Goal: Information Seeking & Learning: Learn about a topic

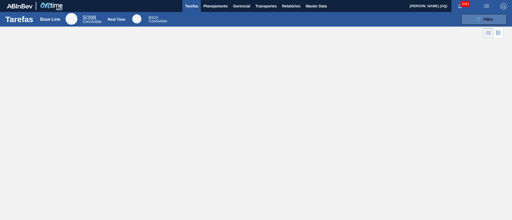
click at [490, 20] on span "Filtro" at bounding box center [487, 19] width 9 height 4
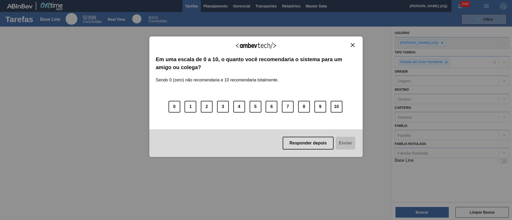
click at [354, 46] on button "Close" at bounding box center [352, 45] width 7 height 5
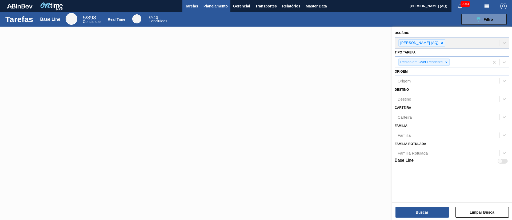
click at [218, 9] on button "Planejamento" at bounding box center [216, 6] width 30 height 12
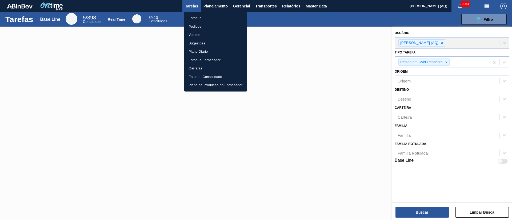
click at [198, 18] on li "Estoque" at bounding box center [215, 18] width 63 height 9
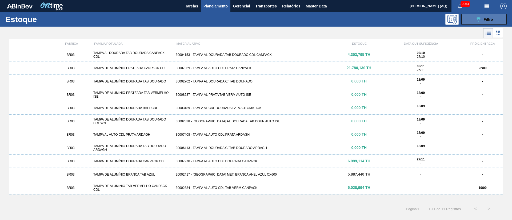
click at [496, 23] on button "089F7B8B-B2A5-4AFE-B5C0-19BA573D28AC Filtro" at bounding box center [483, 19] width 45 height 11
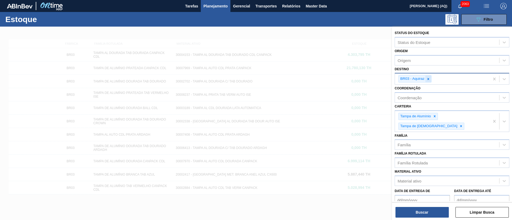
click at [429, 79] on icon at bounding box center [428, 79] width 4 height 4
type input "s"
type input "e"
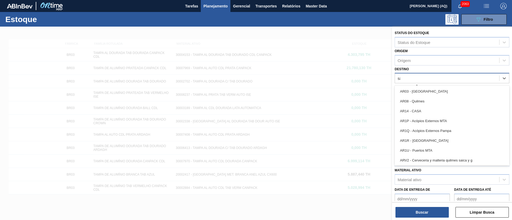
type input "são"
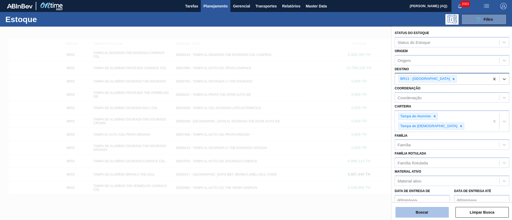
click at [408, 214] on button "Buscar" at bounding box center [421, 212] width 53 height 11
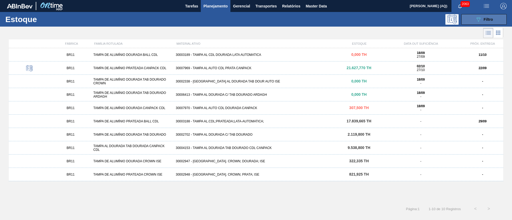
click at [473, 20] on button "089F7B8B-B2A5-4AFE-B5C0-19BA573D28AC Filtro" at bounding box center [483, 19] width 45 height 11
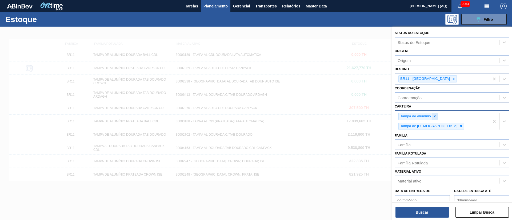
click at [433, 116] on icon at bounding box center [435, 117] width 4 height 4
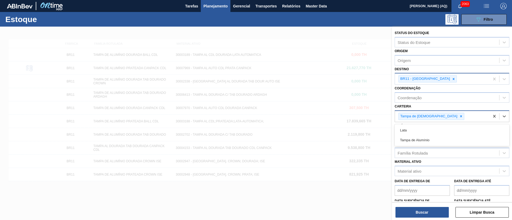
click at [433, 116] on div "Tampa de [DEMOGRAPHIC_DATA]" at bounding box center [442, 116] width 95 height 11
click at [459, 118] on icon at bounding box center [461, 117] width 4 height 4
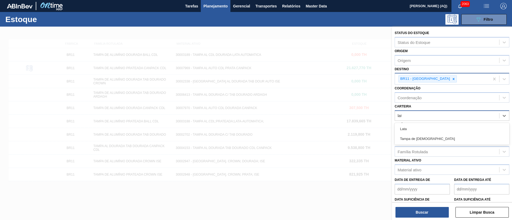
type input "lata"
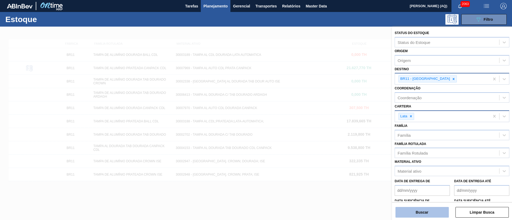
click at [409, 211] on button "Buscar" at bounding box center [421, 212] width 53 height 11
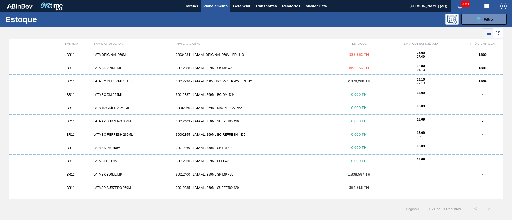
click at [224, 67] on div "30012388 - LATA AL. 269ML SK MP 429" at bounding box center [255, 68] width 165 height 4
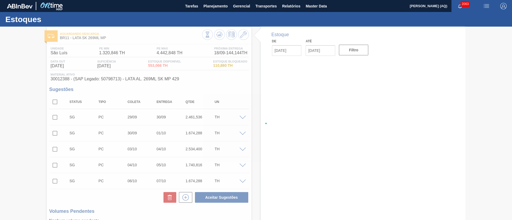
type input "[DATE]"
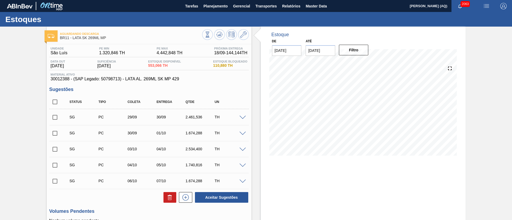
drag, startPoint x: 151, startPoint y: 66, endPoint x: 173, endPoint y: 66, distance: 21.9
click at [173, 66] on span "553,066 TH" at bounding box center [164, 66] width 33 height 4
drag, startPoint x: 49, startPoint y: 78, endPoint x: 68, endPoint y: 79, distance: 19.2
click at [68, 79] on div "Material ativo 30012388 - (SAP Legado: 50798713) - LATA AL. 269ML SK MP 429" at bounding box center [148, 77] width 199 height 9
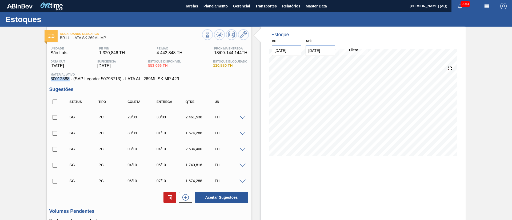
copy span "30012388"
click at [58, 74] on span "Material ativo" at bounding box center [149, 74] width 197 height 3
click at [246, 35] on icon at bounding box center [243, 34] width 6 height 6
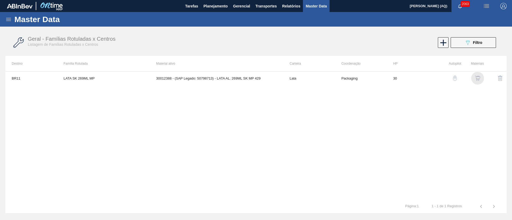
click at [477, 76] on img "button" at bounding box center [477, 78] width 5 height 5
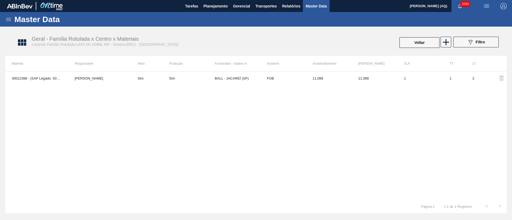
click at [310, 112] on div "30012388 - (SAP Legado: 50798713) - LATA AL. 269ML SK MP 429 [PERSON_NAME] Sim …" at bounding box center [255, 135] width 501 height 129
